Goal: Check status: Check status

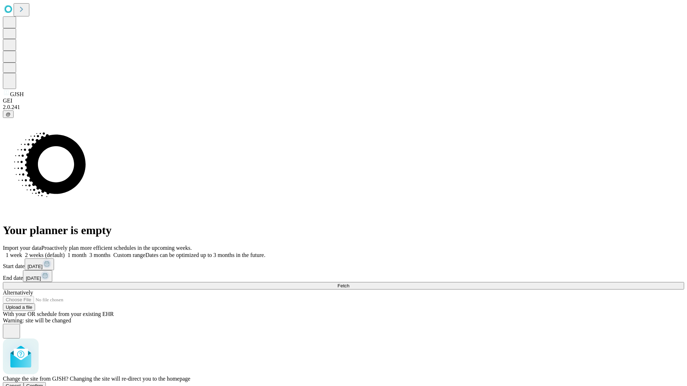
click at [43, 383] on span "Confirm" at bounding box center [34, 385] width 17 height 5
click at [22, 252] on label "1 week" at bounding box center [12, 255] width 19 height 6
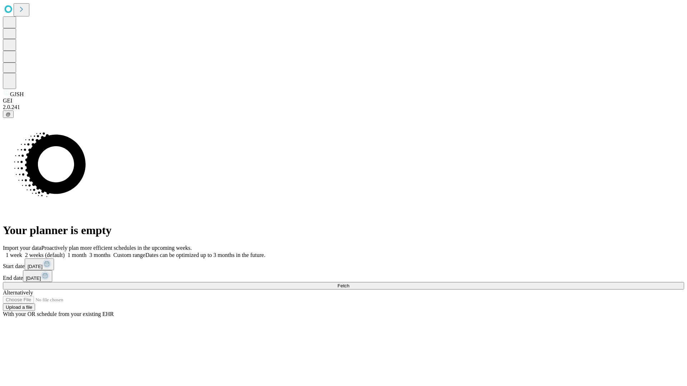
click at [349, 283] on span "Fetch" at bounding box center [343, 285] width 12 height 5
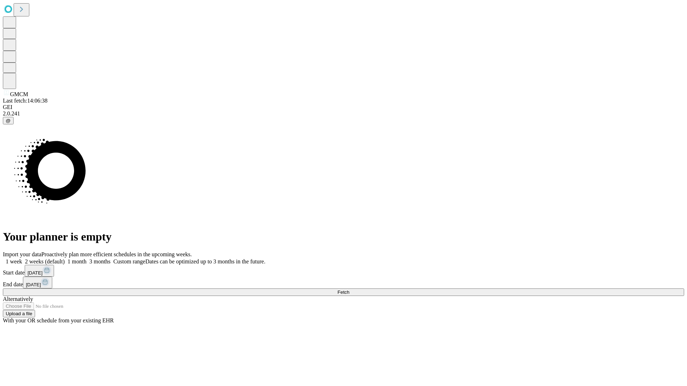
click at [22, 259] on label "1 week" at bounding box center [12, 262] width 19 height 6
click at [349, 290] on span "Fetch" at bounding box center [343, 292] width 12 height 5
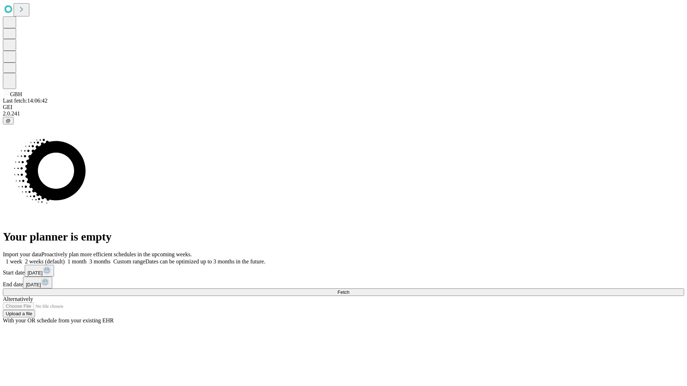
click at [22, 259] on label "1 week" at bounding box center [12, 262] width 19 height 6
click at [349, 290] on span "Fetch" at bounding box center [343, 292] width 12 height 5
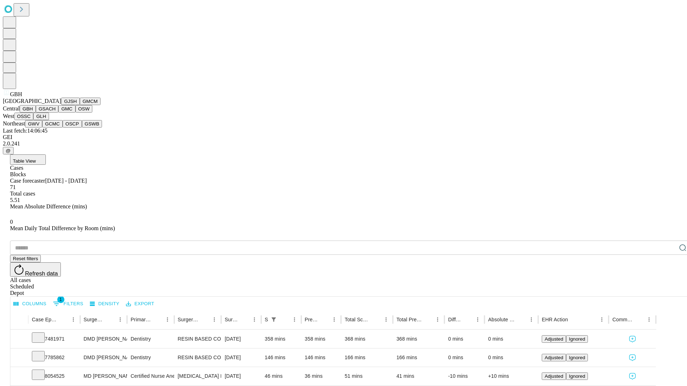
click at [55, 113] on button "GSACH" at bounding box center [47, 109] width 23 height 8
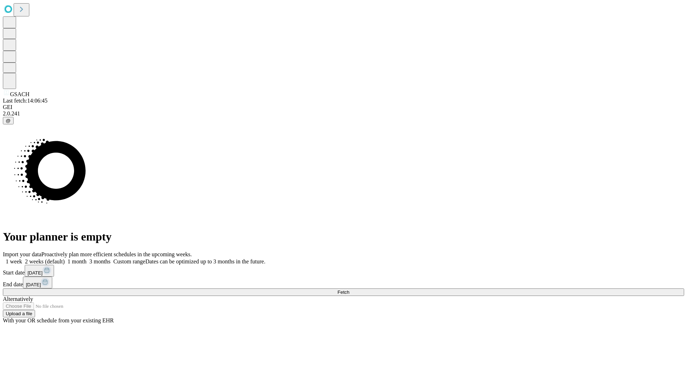
click at [22, 259] on label "1 week" at bounding box center [12, 262] width 19 height 6
click at [349, 290] on span "Fetch" at bounding box center [343, 292] width 12 height 5
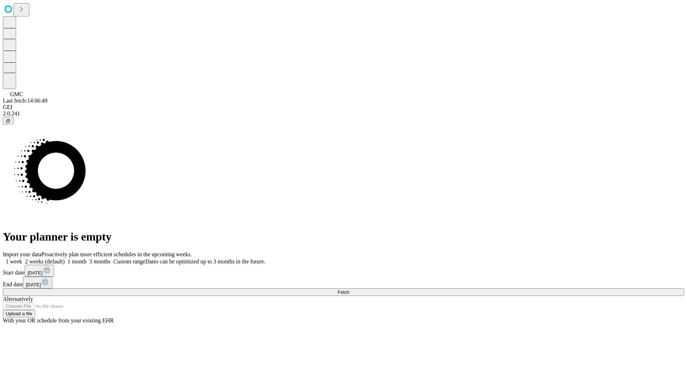
click at [22, 259] on label "1 week" at bounding box center [12, 262] width 19 height 6
click at [349, 290] on span "Fetch" at bounding box center [343, 292] width 12 height 5
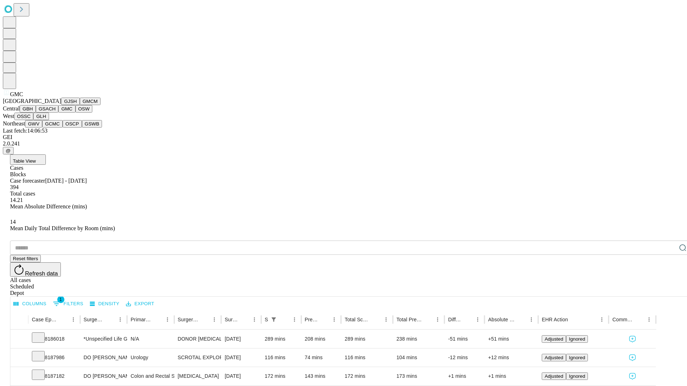
click at [75, 113] on button "OSW" at bounding box center [83, 109] width 17 height 8
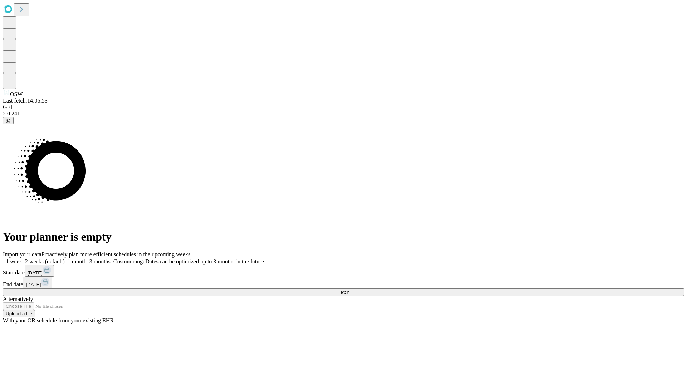
click at [22, 259] on label "1 week" at bounding box center [12, 262] width 19 height 6
click at [349, 290] on span "Fetch" at bounding box center [343, 292] width 12 height 5
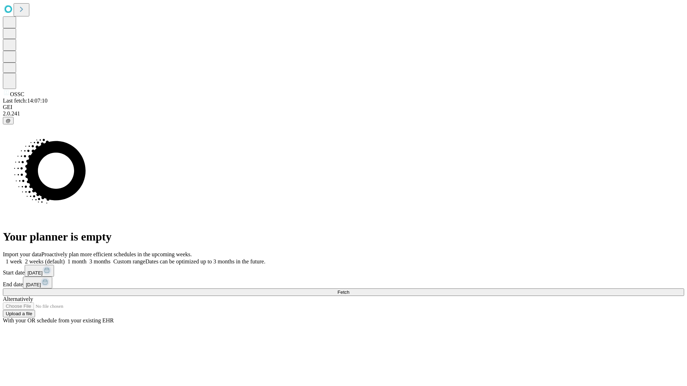
click at [22, 259] on label "1 week" at bounding box center [12, 262] width 19 height 6
click at [349, 290] on span "Fetch" at bounding box center [343, 292] width 12 height 5
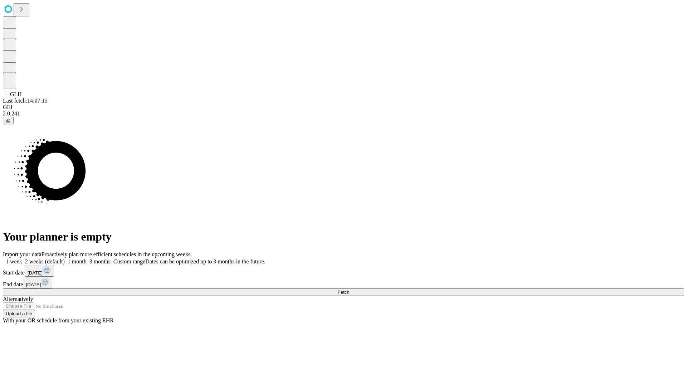
click at [22, 259] on label "1 week" at bounding box center [12, 262] width 19 height 6
click at [349, 290] on span "Fetch" at bounding box center [343, 292] width 12 height 5
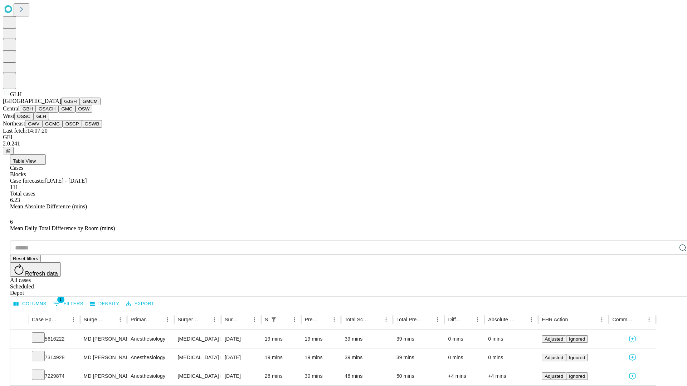
click at [42, 128] on button "GWV" at bounding box center [33, 124] width 17 height 8
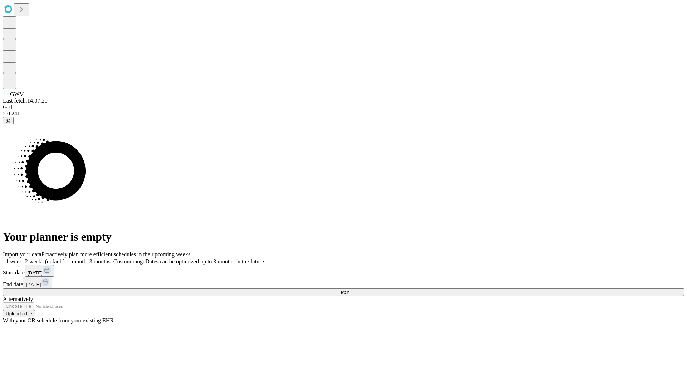
click at [349, 290] on span "Fetch" at bounding box center [343, 292] width 12 height 5
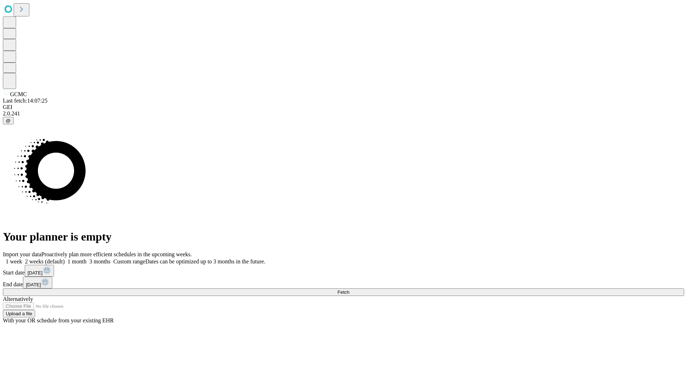
click at [22, 259] on label "1 week" at bounding box center [12, 262] width 19 height 6
click at [349, 290] on span "Fetch" at bounding box center [343, 292] width 12 height 5
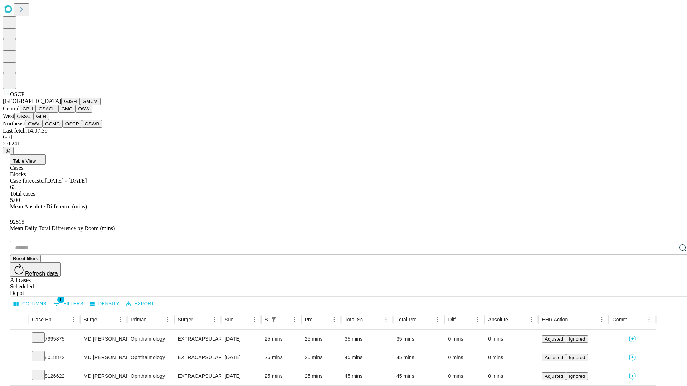
click at [82, 128] on button "GSWB" at bounding box center [92, 124] width 20 height 8
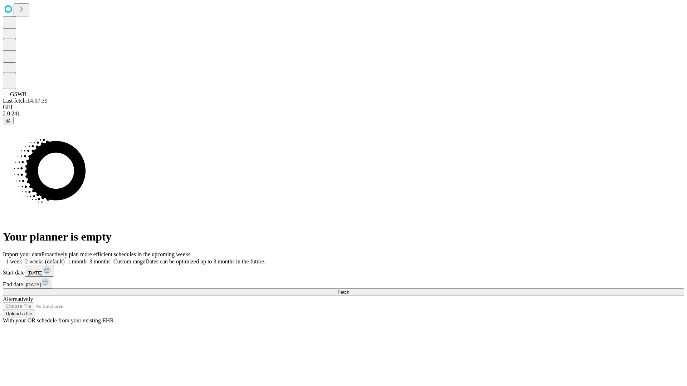
click at [22, 259] on label "1 week" at bounding box center [12, 262] width 19 height 6
click at [349, 290] on span "Fetch" at bounding box center [343, 292] width 12 height 5
